Goal: Obtain resource: Obtain resource

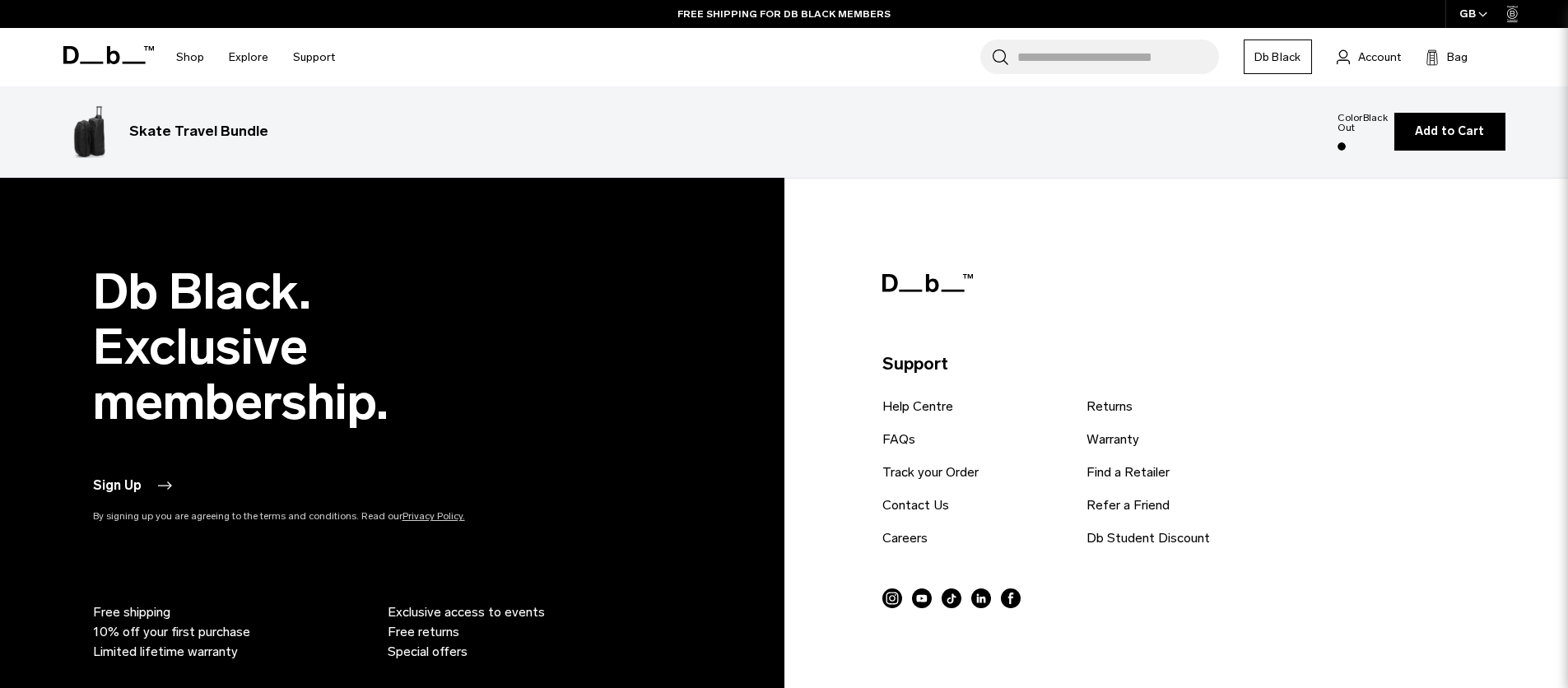
scroll to position [4320, 0]
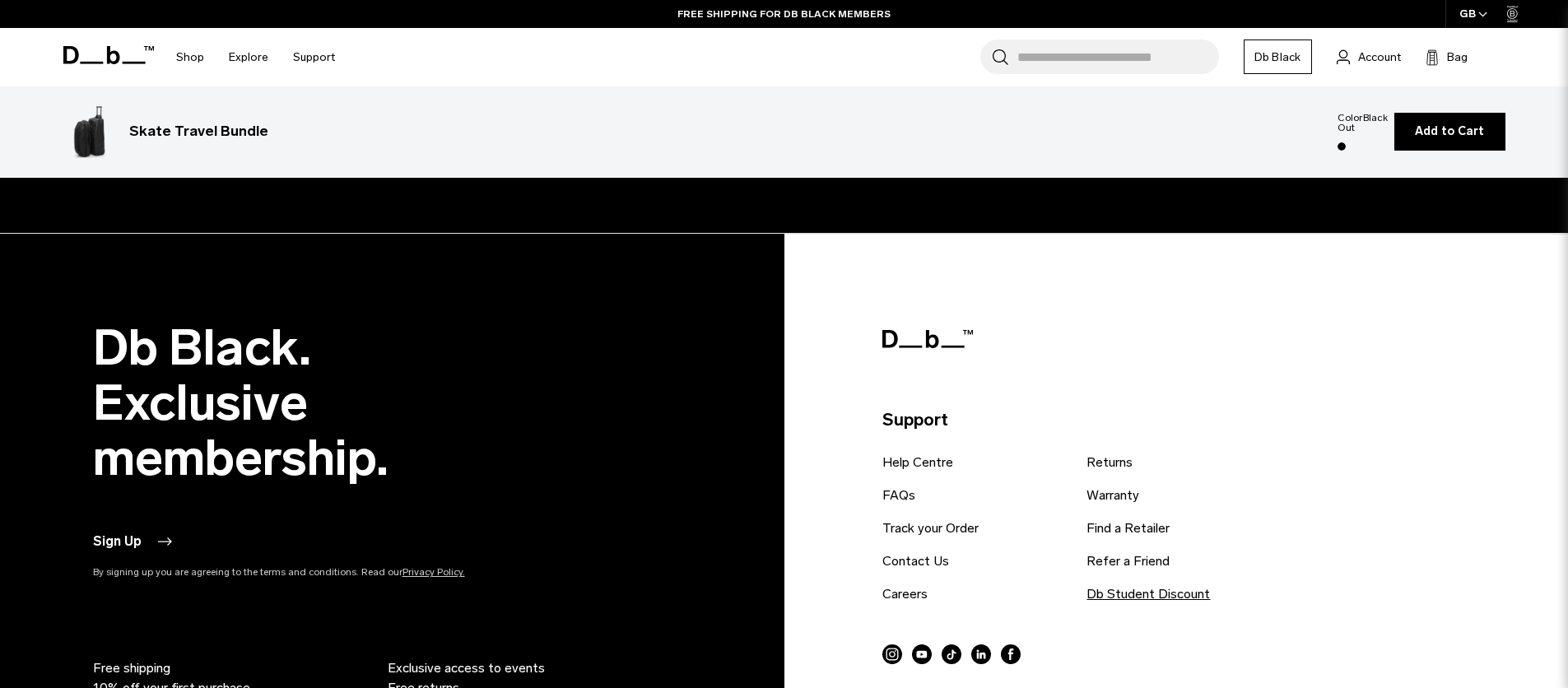
click at [1120, 584] on link "Db Student Discount" at bounding box center [1147, 594] width 123 height 20
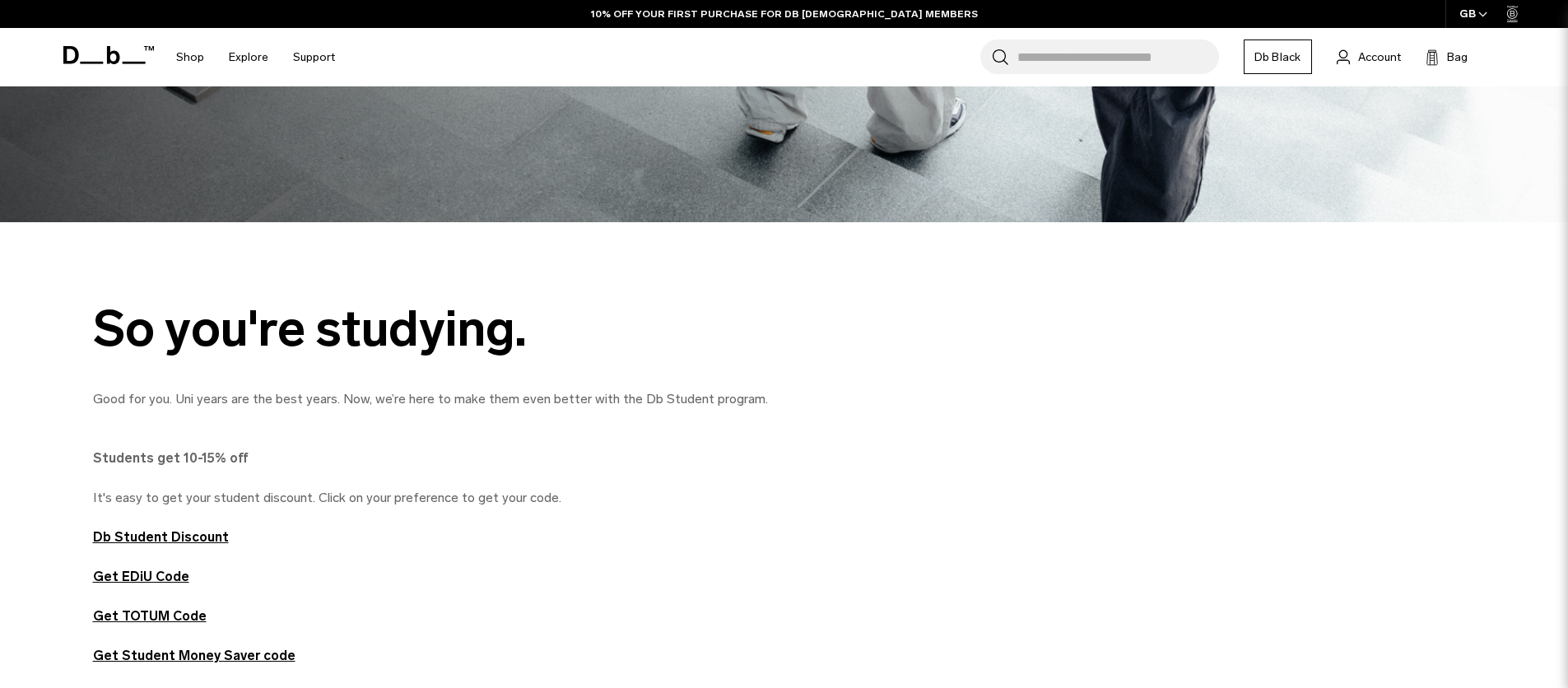
scroll to position [653, 0]
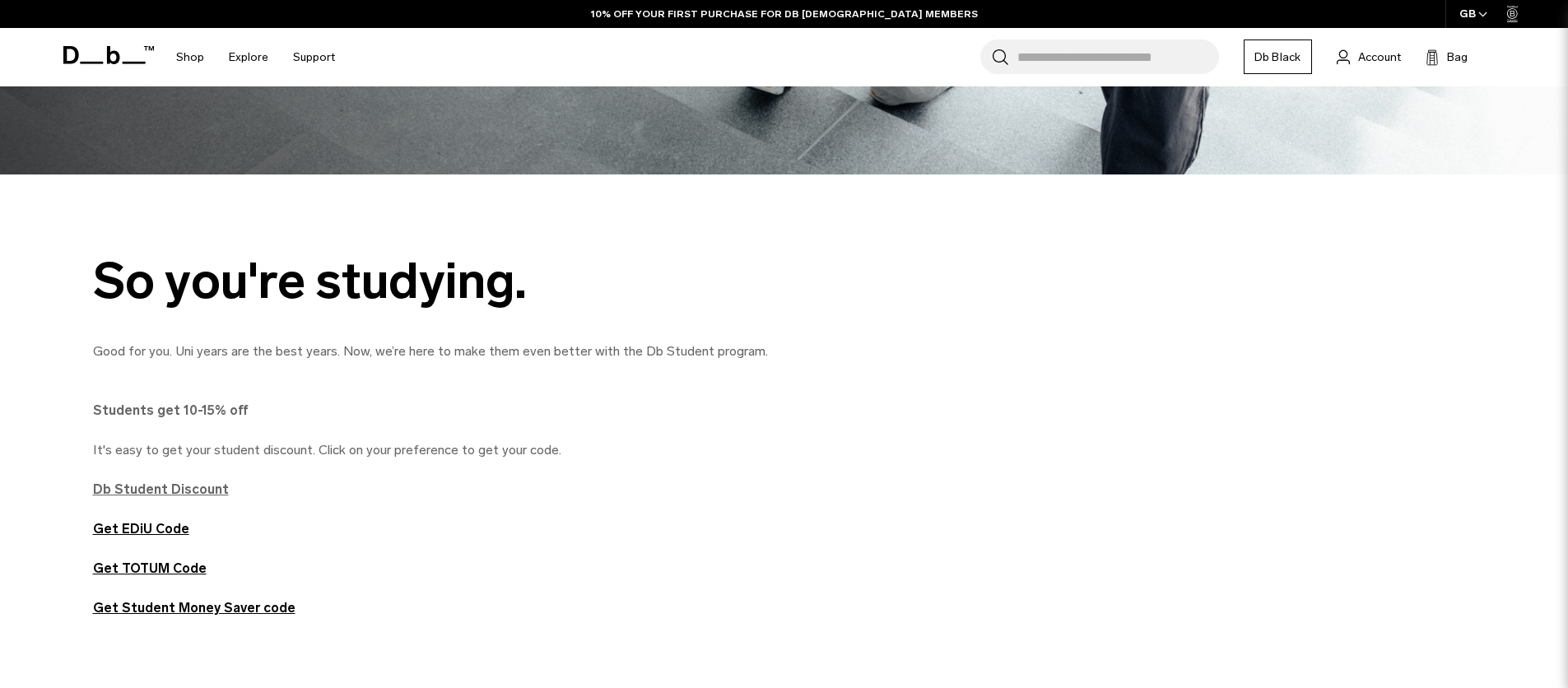
click at [154, 488] on strong "Db Student Discount" at bounding box center [160, 490] width 136 height 15
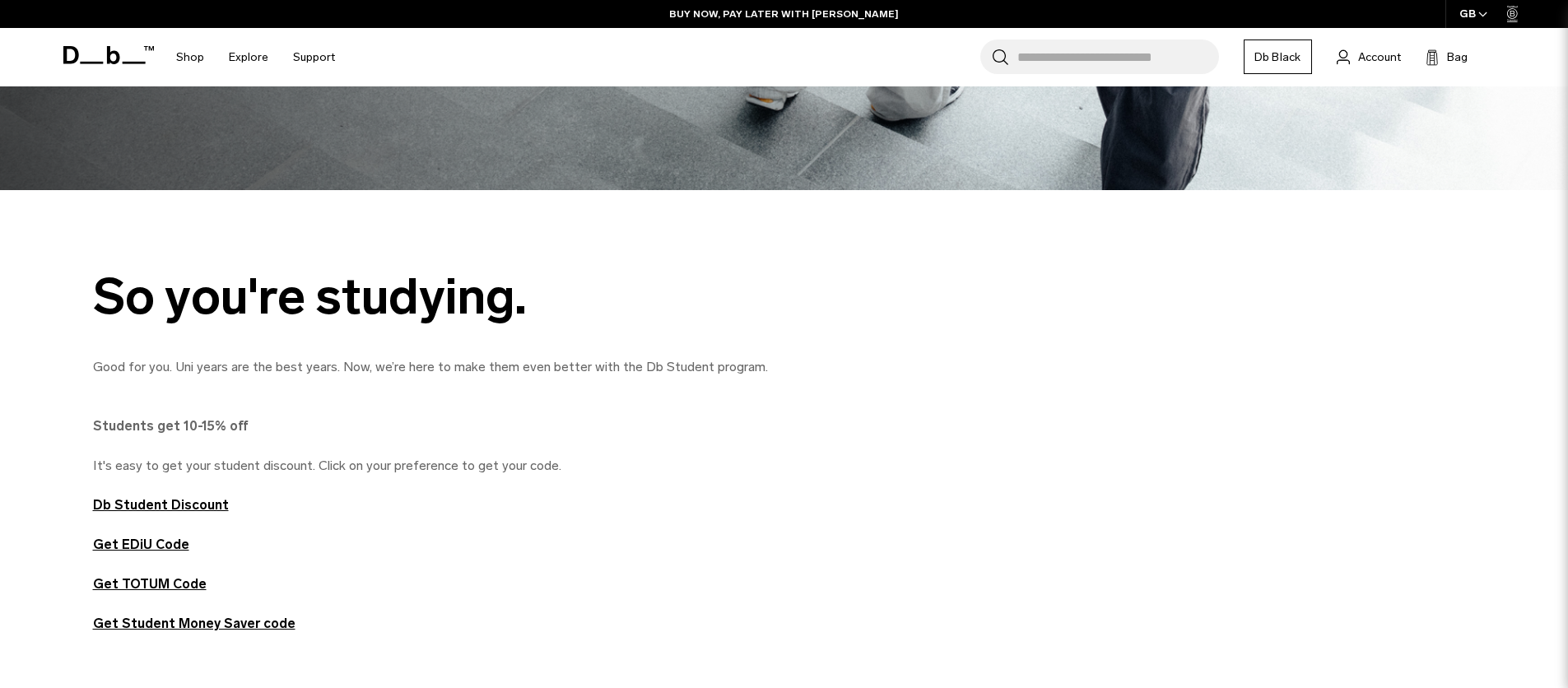
scroll to position [677, 0]
click at [208, 496] on strong "Db Student Discount" at bounding box center [160, 504] width 136 height 15
